Goal: Task Accomplishment & Management: Use online tool/utility

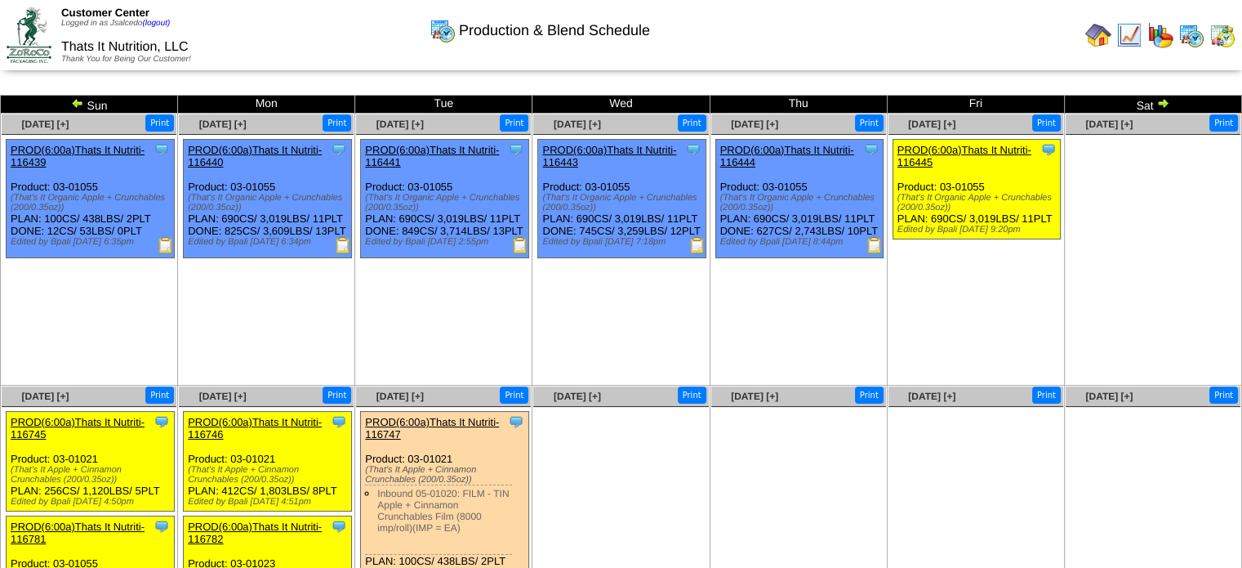
click at [1098, 35] on img at bounding box center [1099, 35] width 26 height 26
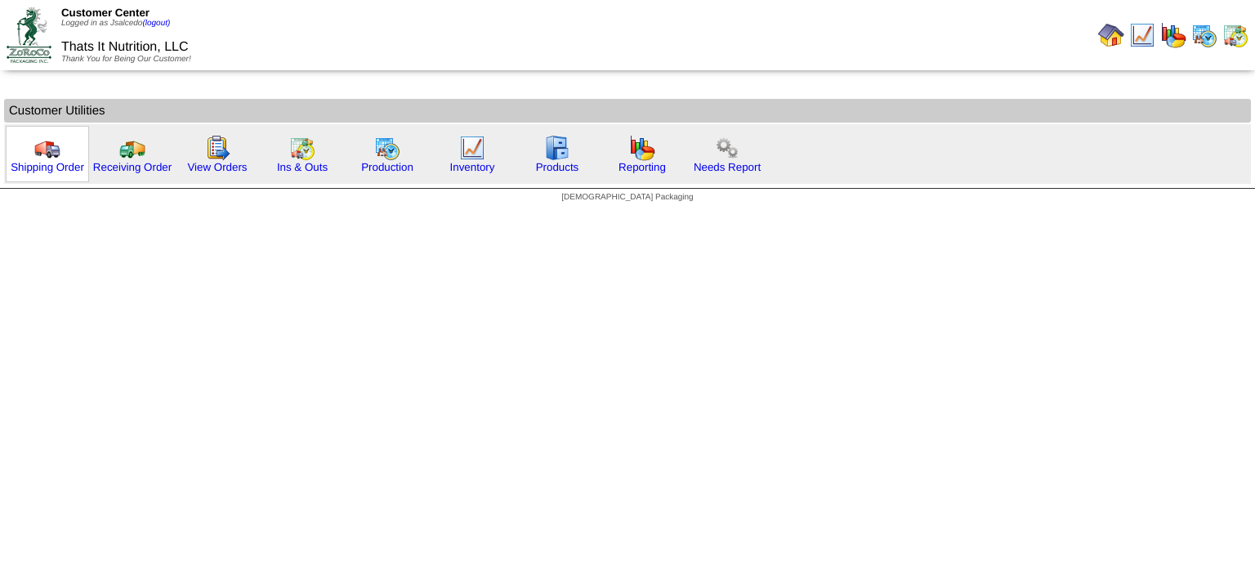
click at [50, 151] on img at bounding box center [47, 148] width 26 height 26
